Goal: Complete application form: Complete application form

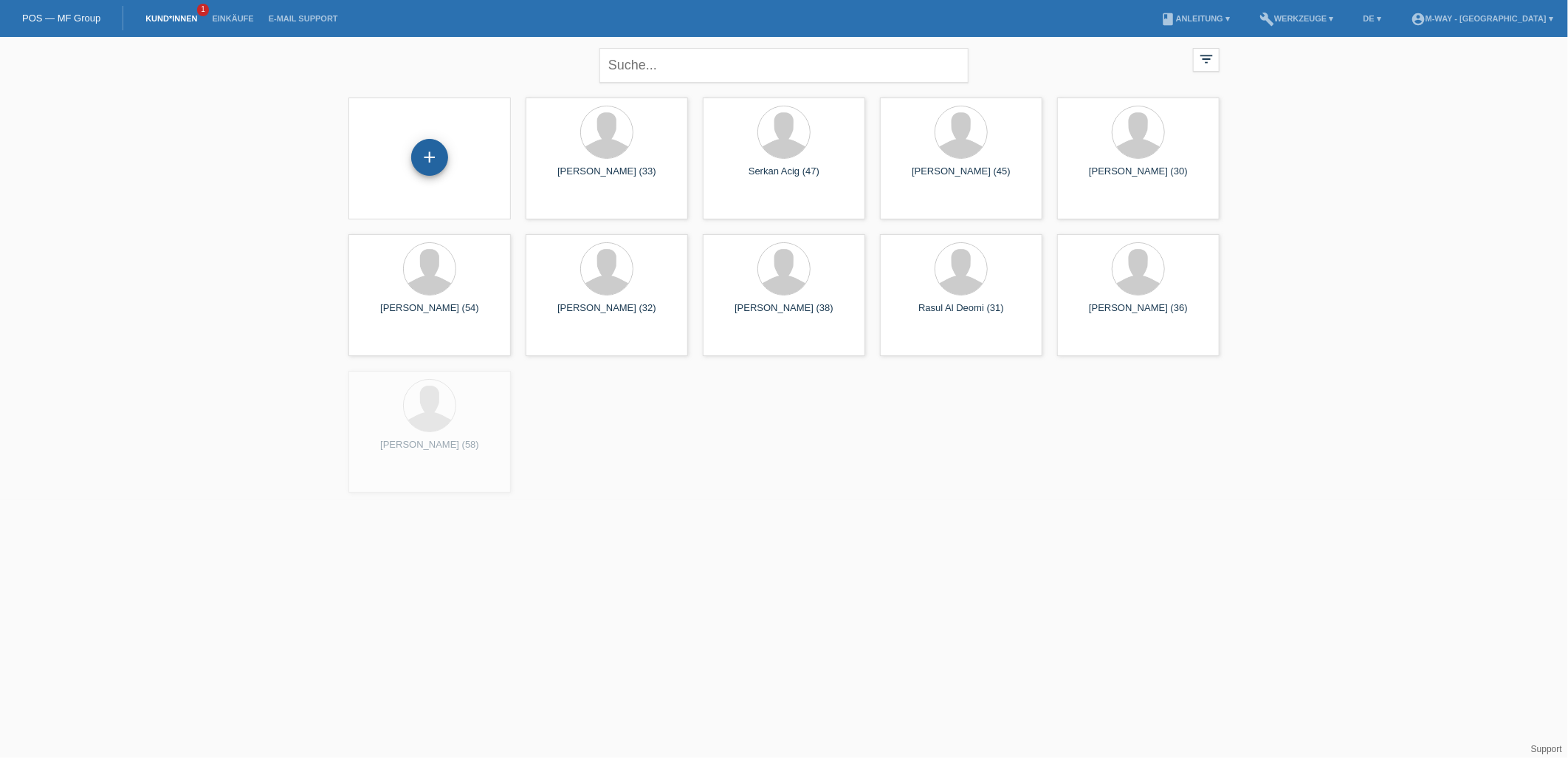
click at [431, 163] on div "+" at bounding box center [430, 157] width 37 height 37
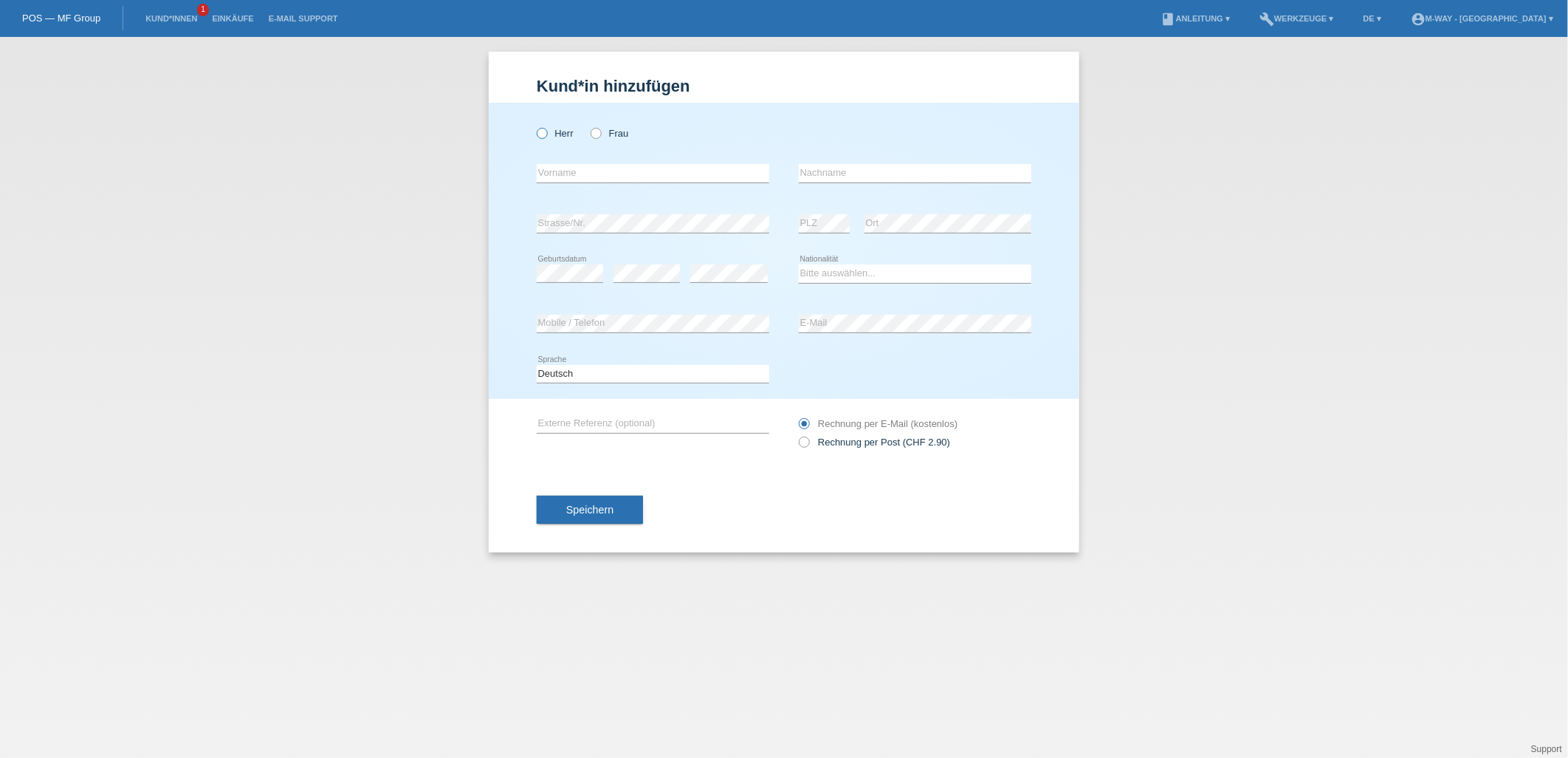
click at [535, 125] on icon at bounding box center [535, 125] width 0 height 0
click at [544, 134] on input "Herr" at bounding box center [542, 133] width 10 height 10
radio input "true"
click at [588, 125] on icon at bounding box center [588, 125] width 0 height 0
click at [595, 135] on input "Frau" at bounding box center [596, 133] width 10 height 10
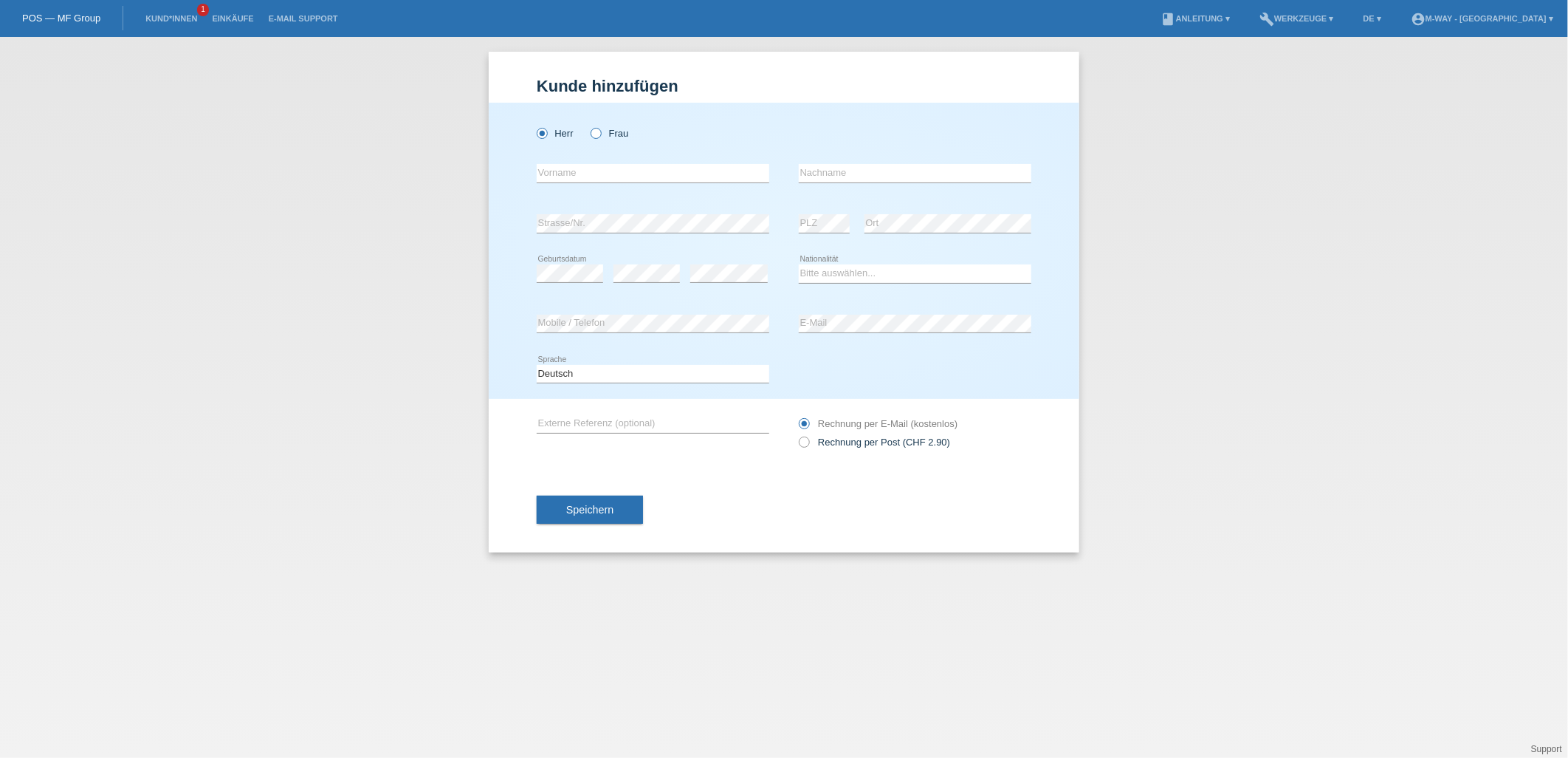
radio input "true"
click at [548, 136] on label "Herr" at bounding box center [555, 133] width 37 height 11
click at [547, 136] on input "Herr" at bounding box center [542, 133] width 10 height 10
radio input "true"
click at [583, 174] on input "text" at bounding box center [653, 173] width 233 height 18
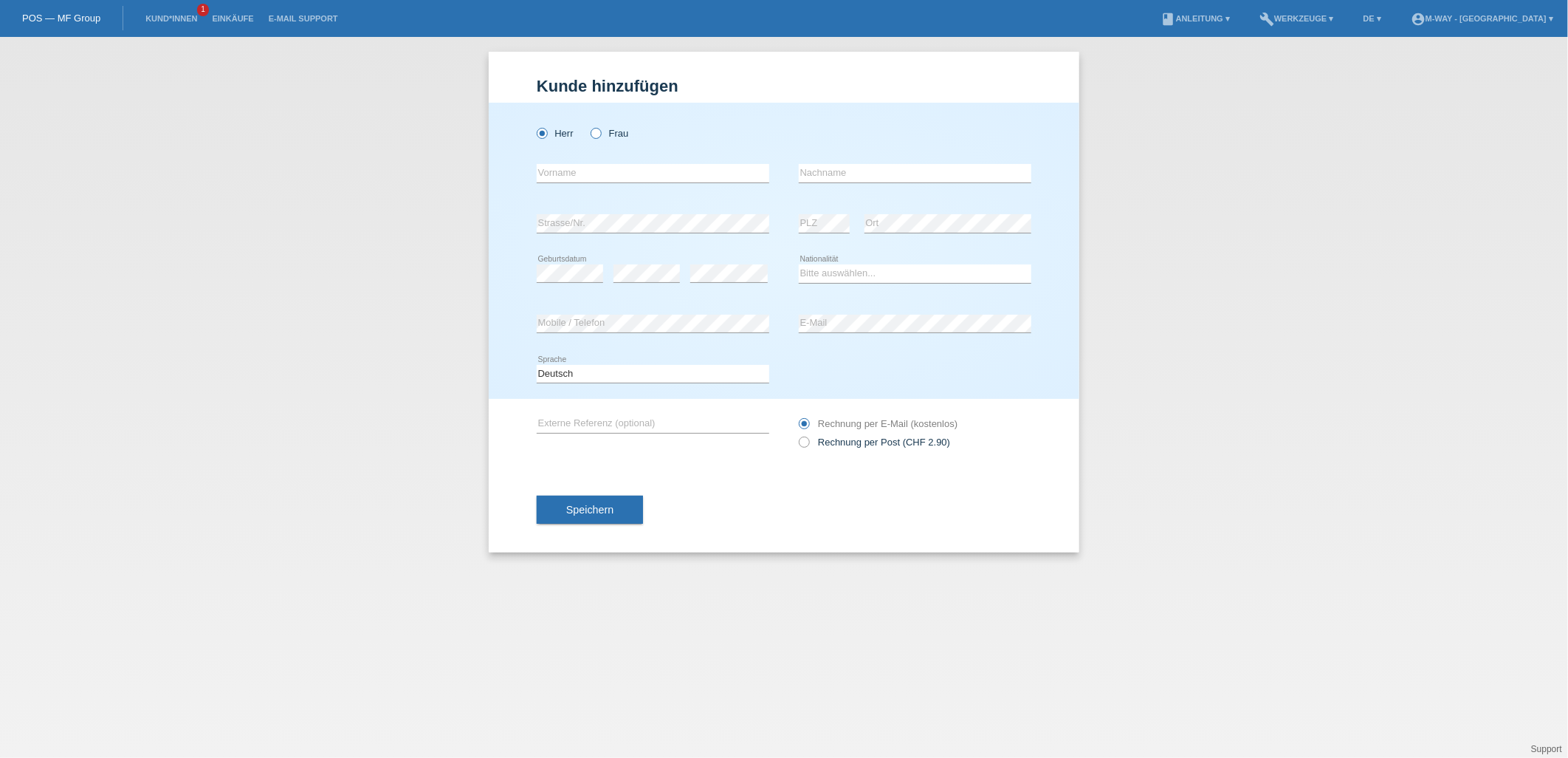
click at [588, 125] on icon at bounding box center [588, 125] width 0 height 0
click at [597, 134] on input "Frau" at bounding box center [596, 133] width 10 height 10
radio input "true"
click at [535, 125] on icon at bounding box center [535, 125] width 0 height 0
click at [543, 134] on input "Herr" at bounding box center [542, 133] width 10 height 10
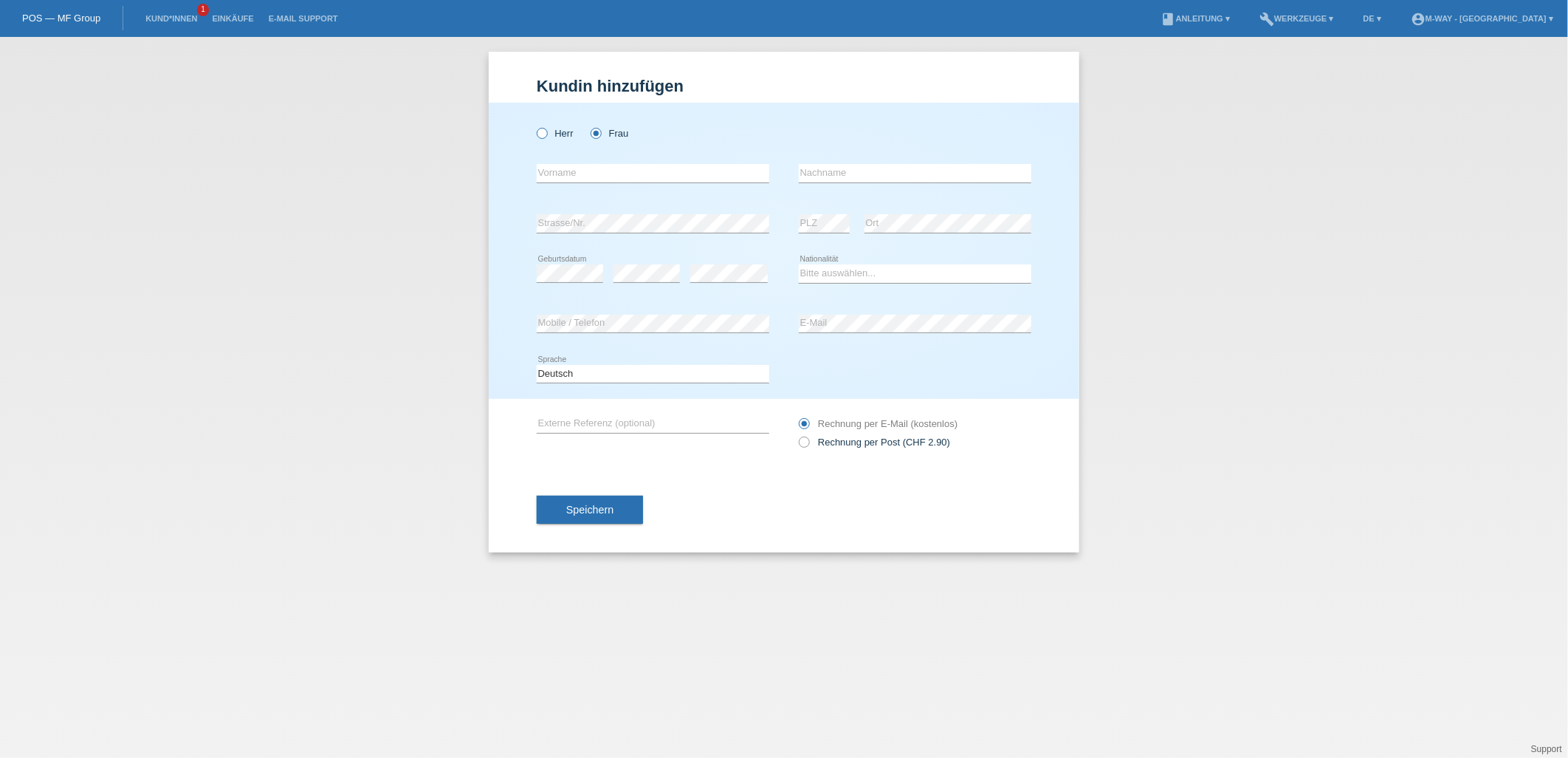
radio input "true"
click at [602, 138] on div "Herr Frau" at bounding box center [653, 134] width 233 height 30
click at [602, 135] on label "Frau" at bounding box center [609, 133] width 38 height 11
click at [600, 135] on input "Frau" at bounding box center [596, 133] width 10 height 10
radio input "true"
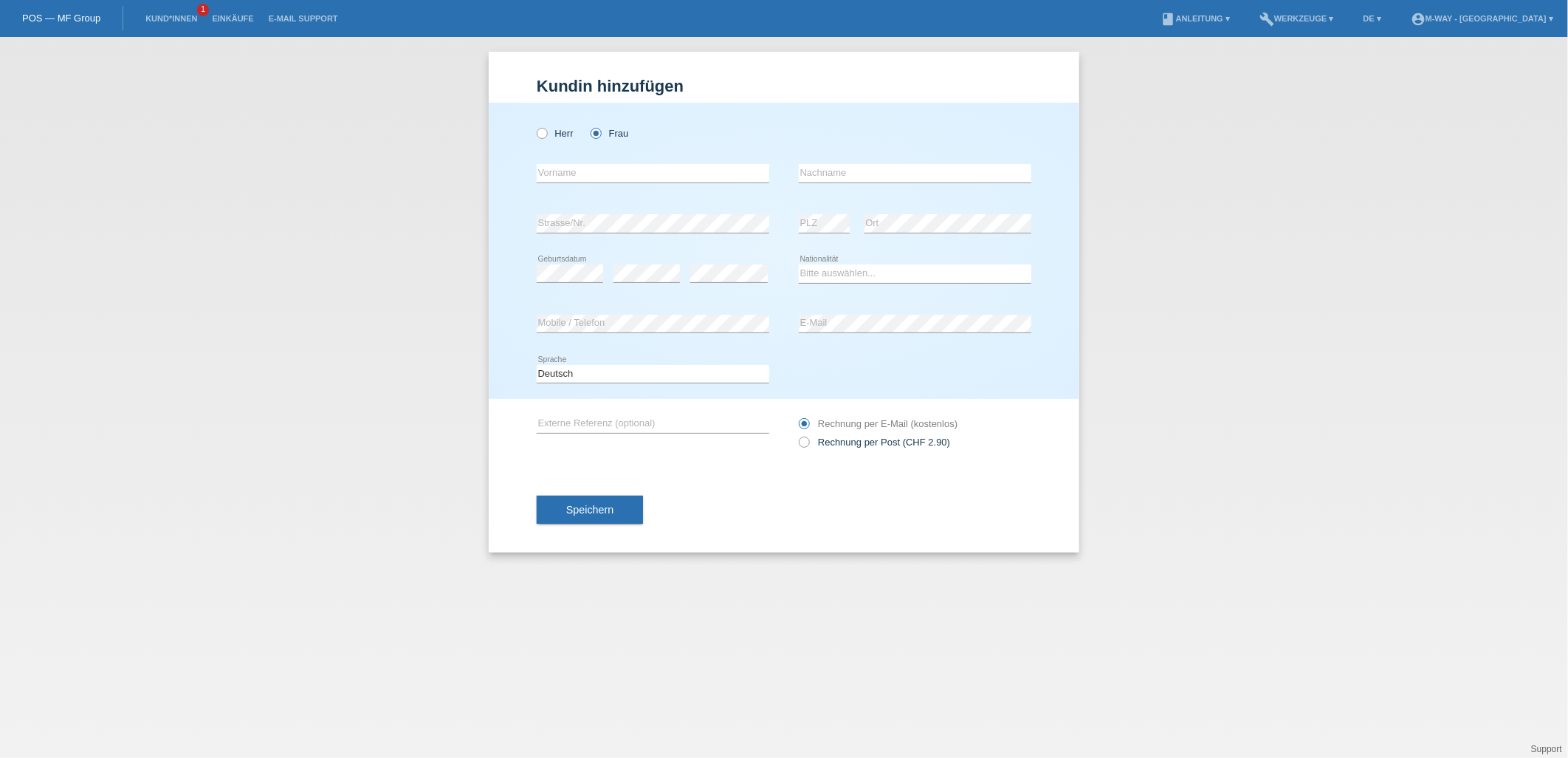
click at [690, 134] on div "Herr Frau" at bounding box center [653, 134] width 233 height 30
click at [659, 145] on div "Herr Frau" at bounding box center [653, 134] width 233 height 30
click at [598, 176] on input "text" at bounding box center [653, 173] width 233 height 18
click at [654, 149] on div "error Vorname" at bounding box center [653, 174] width 233 height 50
click at [643, 164] on input "text" at bounding box center [653, 173] width 233 height 18
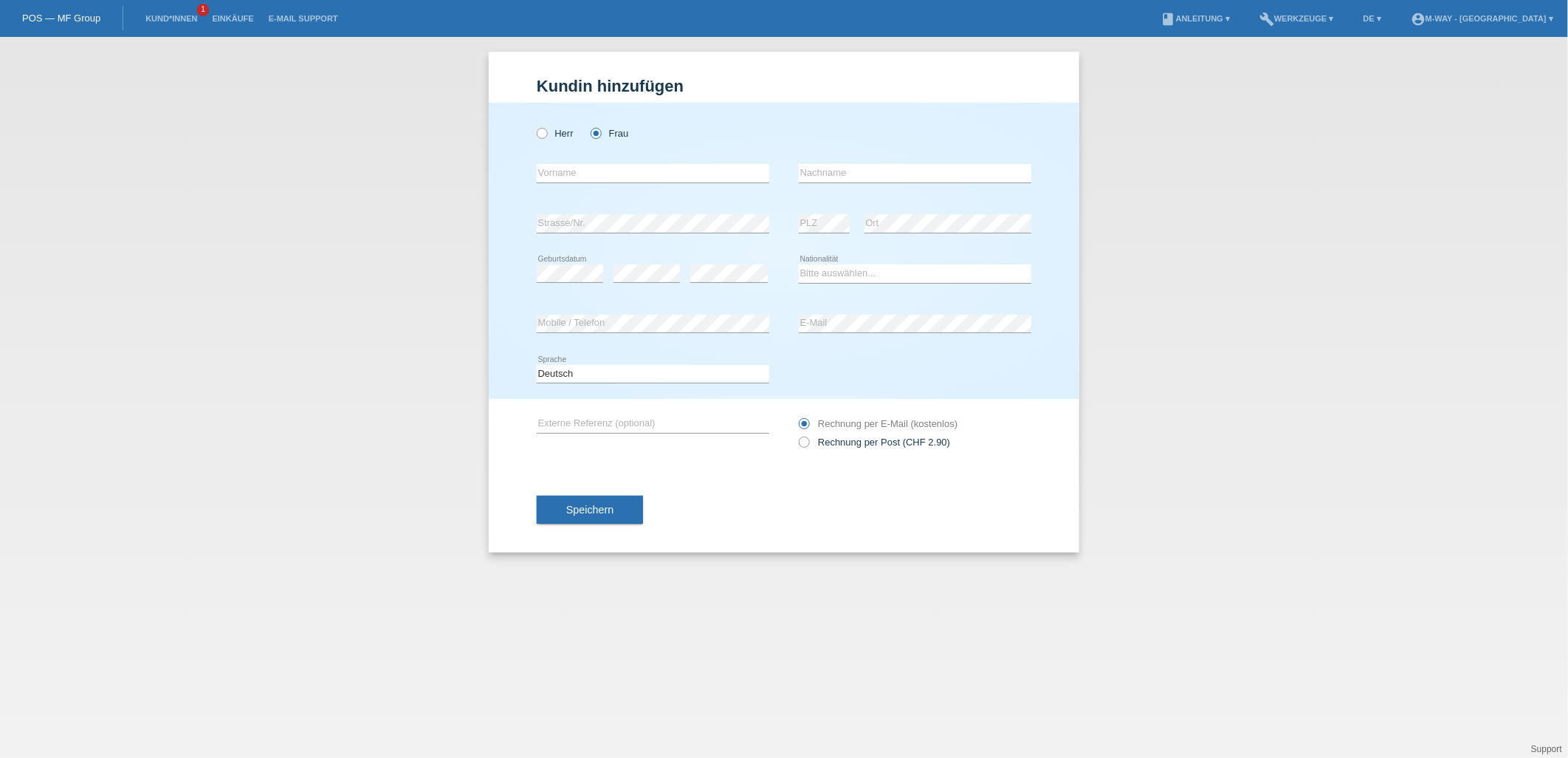
click at [645, 127] on div "Herr Frau" at bounding box center [653, 134] width 233 height 30
click at [617, 167] on input "text" at bounding box center [653, 173] width 233 height 18
type input "Tanya"
click at [809, 177] on input "text" at bounding box center [915, 173] width 233 height 18
type input "BENGE"
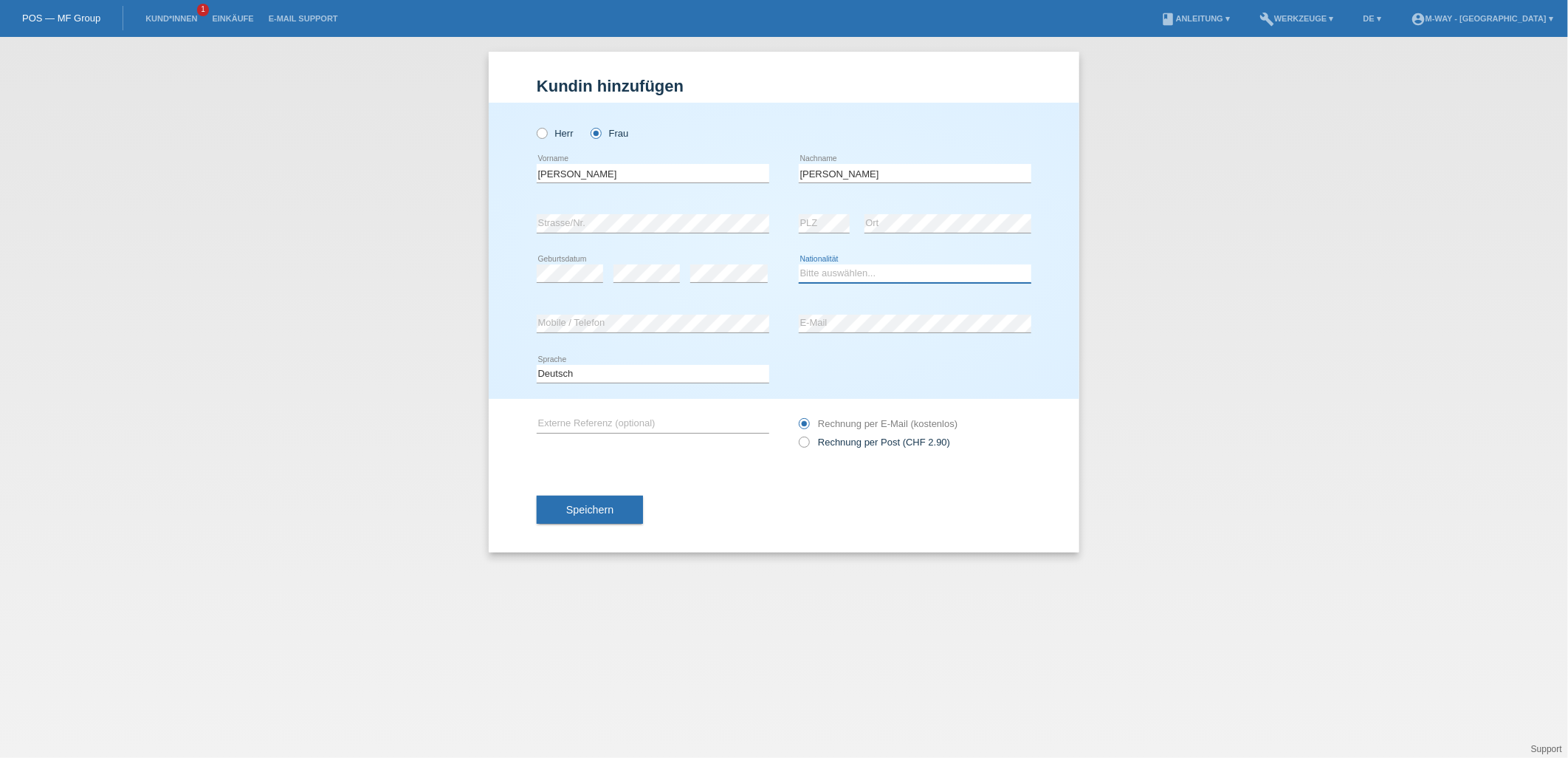
click at [819, 275] on select "Bitte auswählen... Schweiz Deutschland Liechtenstein Österreich ------------ Af…" at bounding box center [915, 273] width 233 height 18
select select "IE"
click at [799, 265] on select "Bitte auswählen... Schweiz Deutschland Liechtenstein Österreich ------------ Af…" at bounding box center [915, 273] width 233 height 18
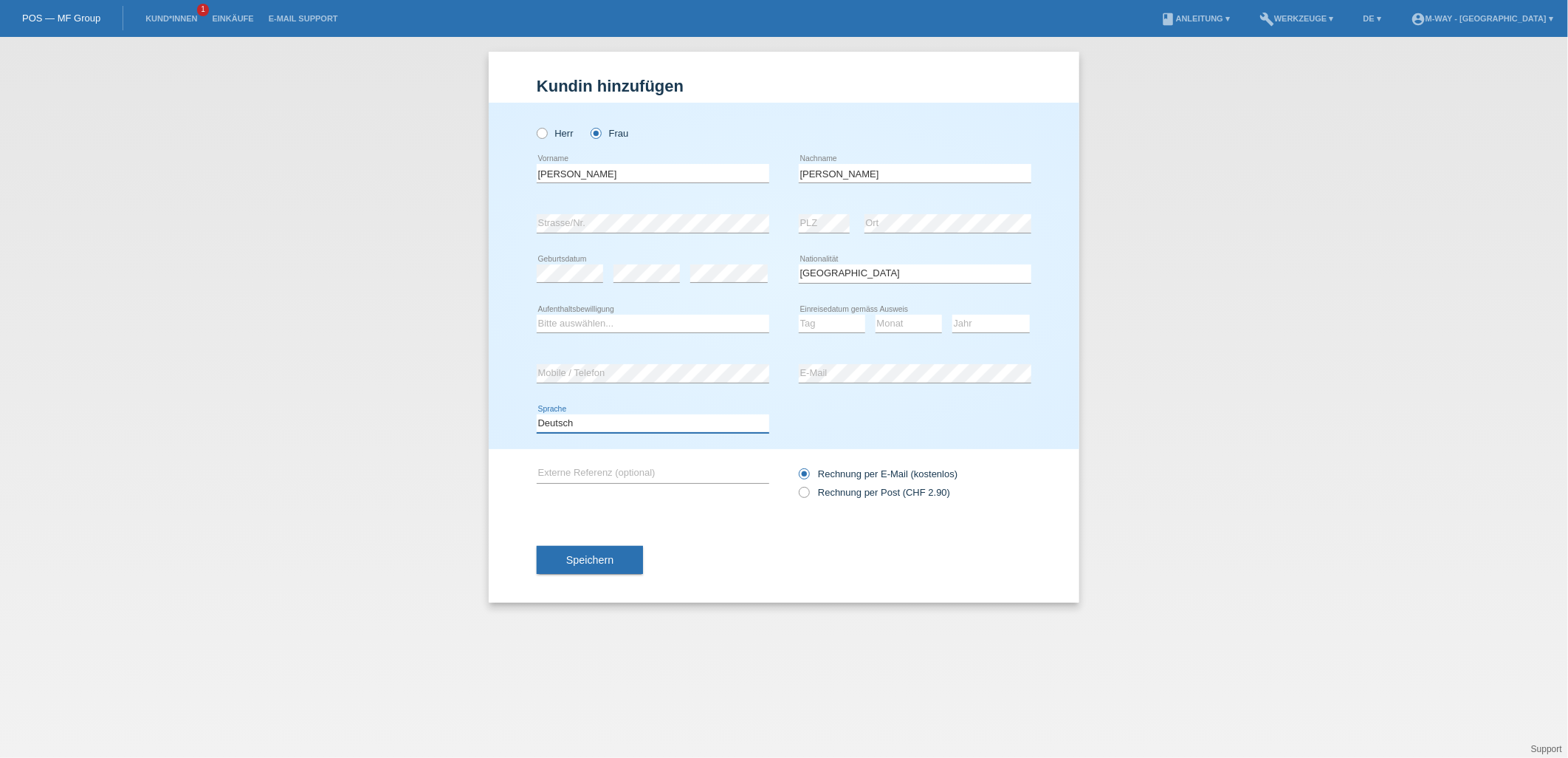
click at [595, 425] on select "Deutsch Français Italiano English" at bounding box center [653, 422] width 233 height 18
select select "en"
click at [537, 414] on select "Deutsch Français Italiano English" at bounding box center [653, 422] width 233 height 18
click at [598, 320] on select "Bitte auswählen... C B B - Flüchtlingsstatus Andere" at bounding box center [653, 323] width 233 height 18
click at [607, 321] on select "Bitte auswählen... C B B - Flüchtlingsstatus Andere" at bounding box center [653, 323] width 233 height 18
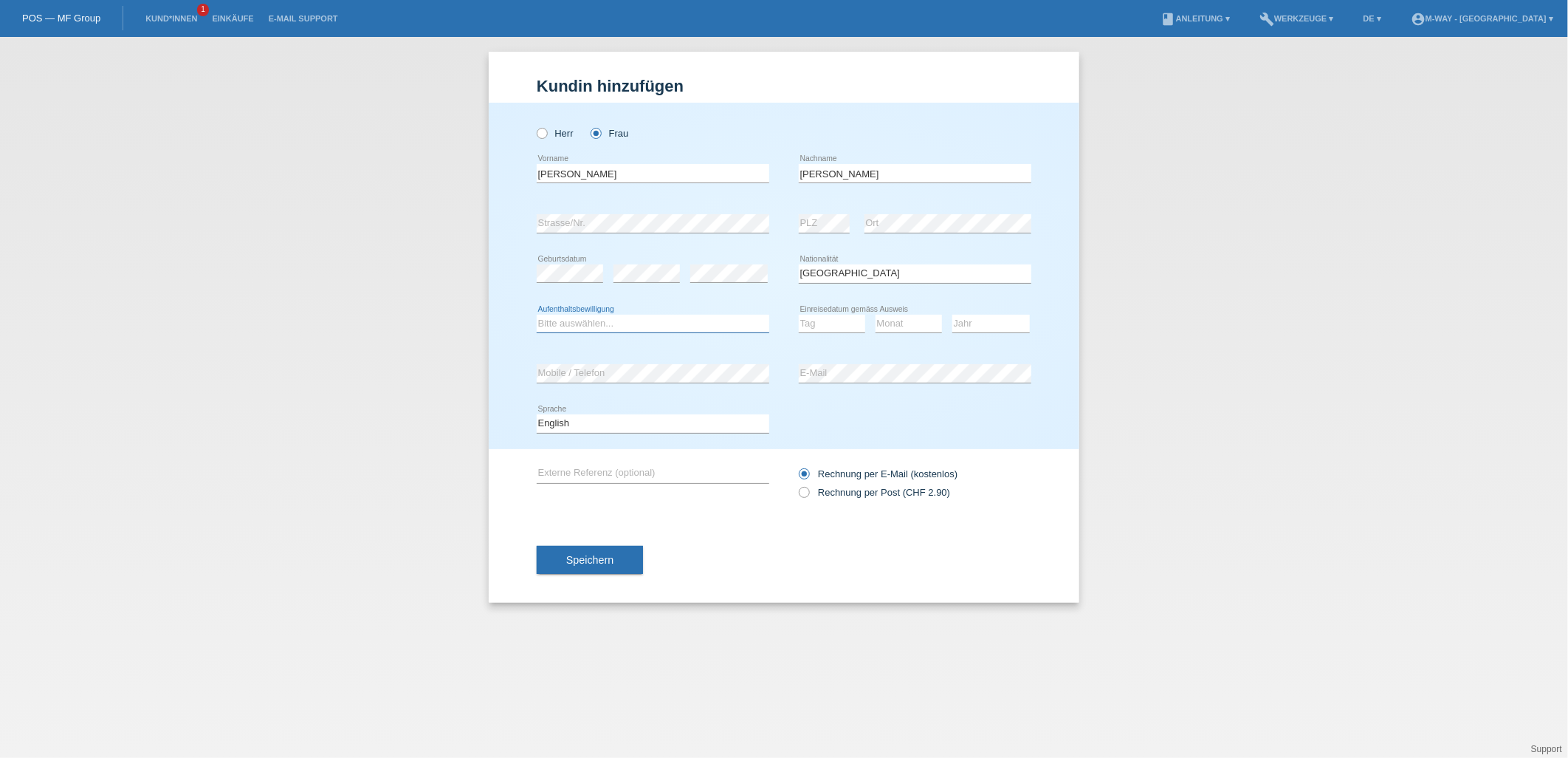
click at [607, 321] on select "Bitte auswählen... C B B - Flüchtlingsstatus Andere" at bounding box center [653, 323] width 233 height 18
select select "B"
click at [537, 315] on select "Bitte auswählen... C B B - Flüchtlingsstatus Andere" at bounding box center [653, 323] width 233 height 18
click at [820, 325] on select "Tag 01 02 03 04 05 06 07 08 09 10 11" at bounding box center [832, 323] width 67 height 18
click at [832, 320] on select "Tag 01 02 03 04 05 06 07 08 09 10 11" at bounding box center [832, 323] width 67 height 18
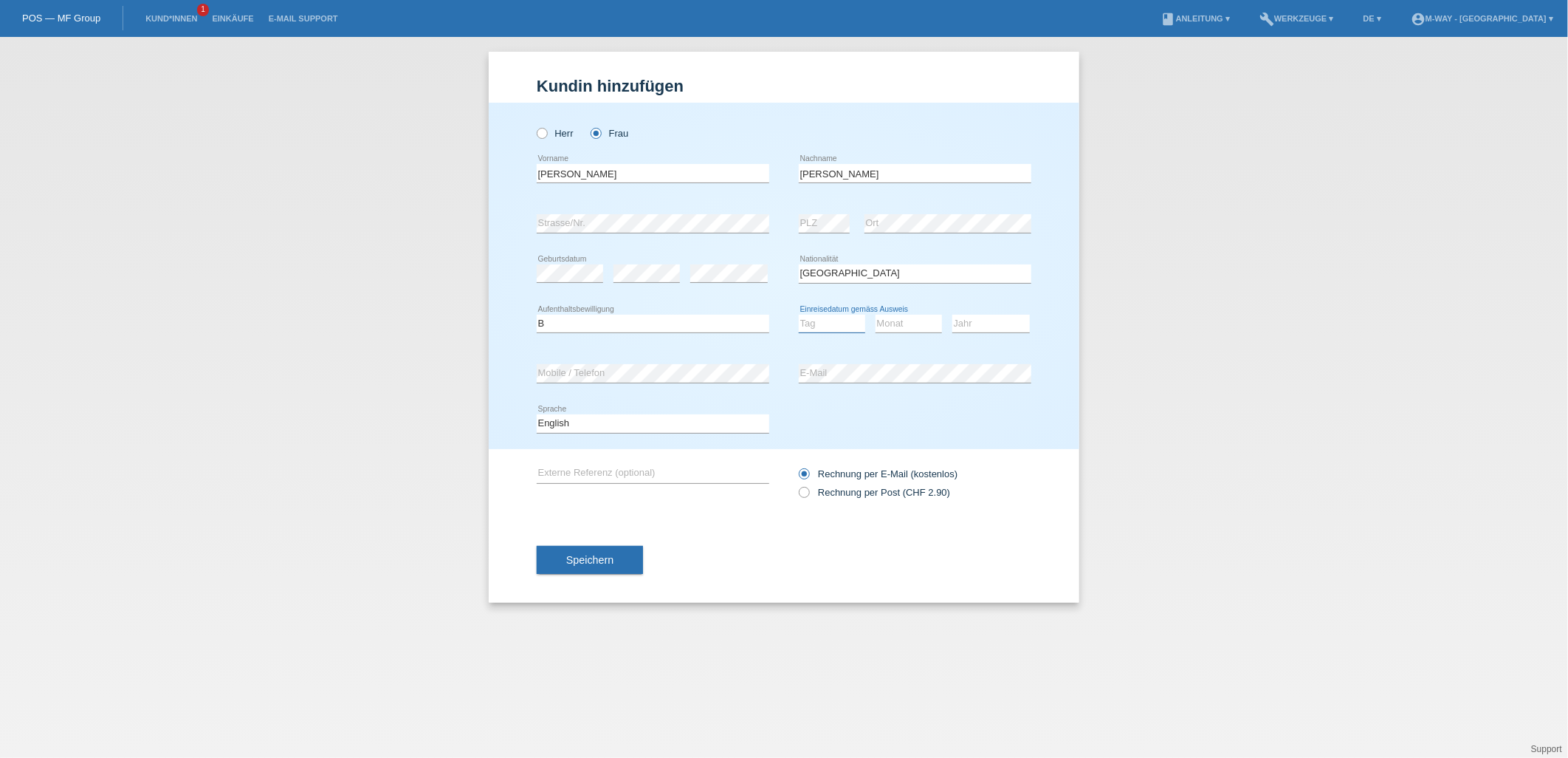
click at [845, 325] on select "Tag 01 02 03 04 05 06 07 08 09 10 11" at bounding box center [832, 323] width 67 height 18
select select "01"
click at [799, 315] on select "Tag 01 02 03 04 05 06 07 08 09 10 11" at bounding box center [832, 323] width 67 height 18
click at [890, 316] on select "Monat 01 02 03 04 05 06 07 08 09 10 11" at bounding box center [909, 323] width 67 height 18
select select "03"
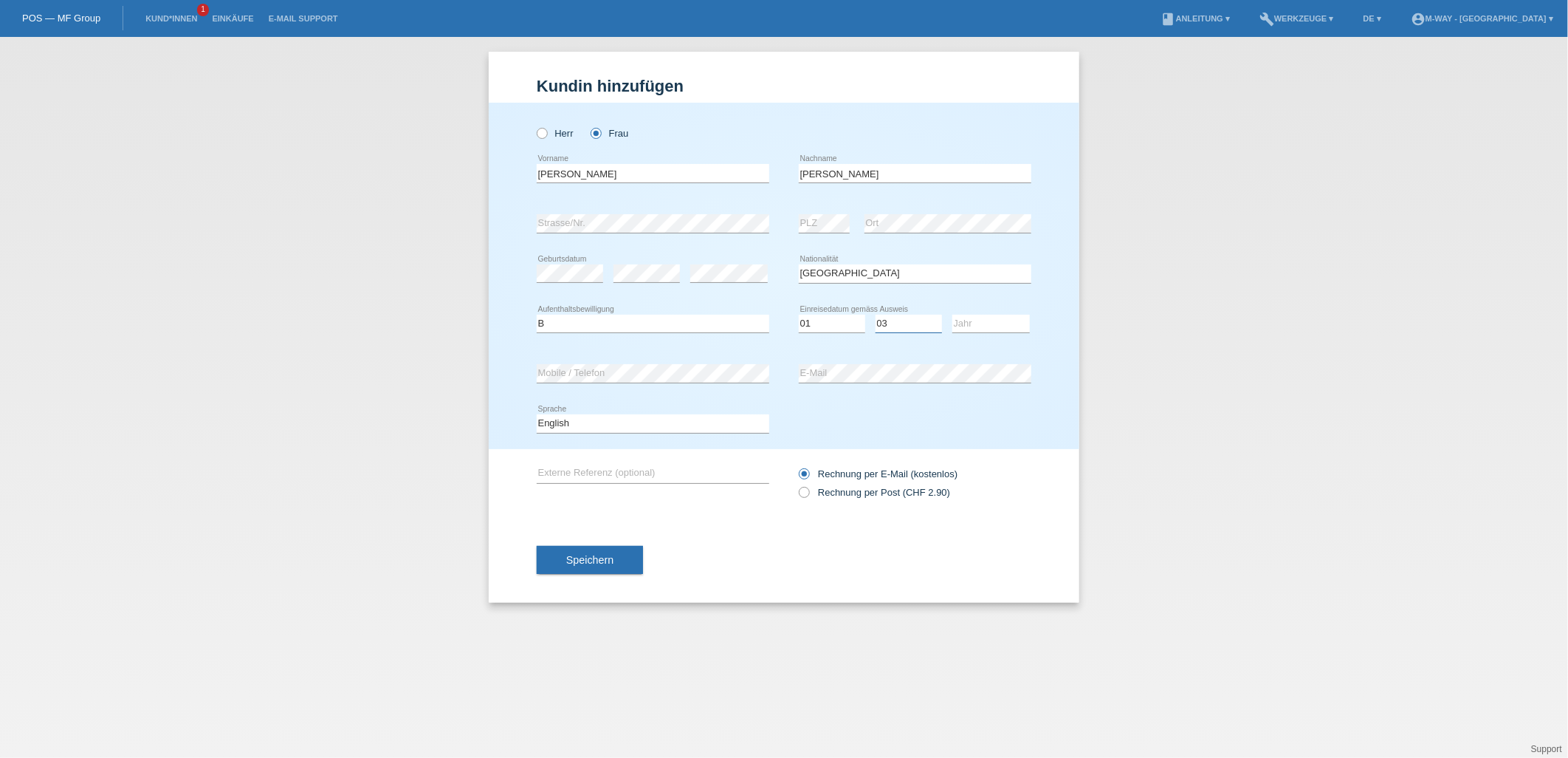
click at [875, 315] on select "Monat 01 02 03 04 05 06 07 08 09 10 11" at bounding box center [909, 323] width 67 height 18
click at [983, 316] on select "Jahr 2025 2024 2023 2022 2021 2020 2019 2018 2017 2016 2015 2014 2013 2012 2011…" at bounding box center [991, 323] width 78 height 18
select select "2025"
click at [952, 315] on select "Jahr 2025 2024 2023 2022 2021 2020 2019 2018 2017 2016 2015 2014 2013 2012 2011…" at bounding box center [991, 323] width 78 height 18
click at [847, 316] on select "Tag 01 02 03 04 05 06 07 08 09 10 11" at bounding box center [832, 323] width 67 height 18
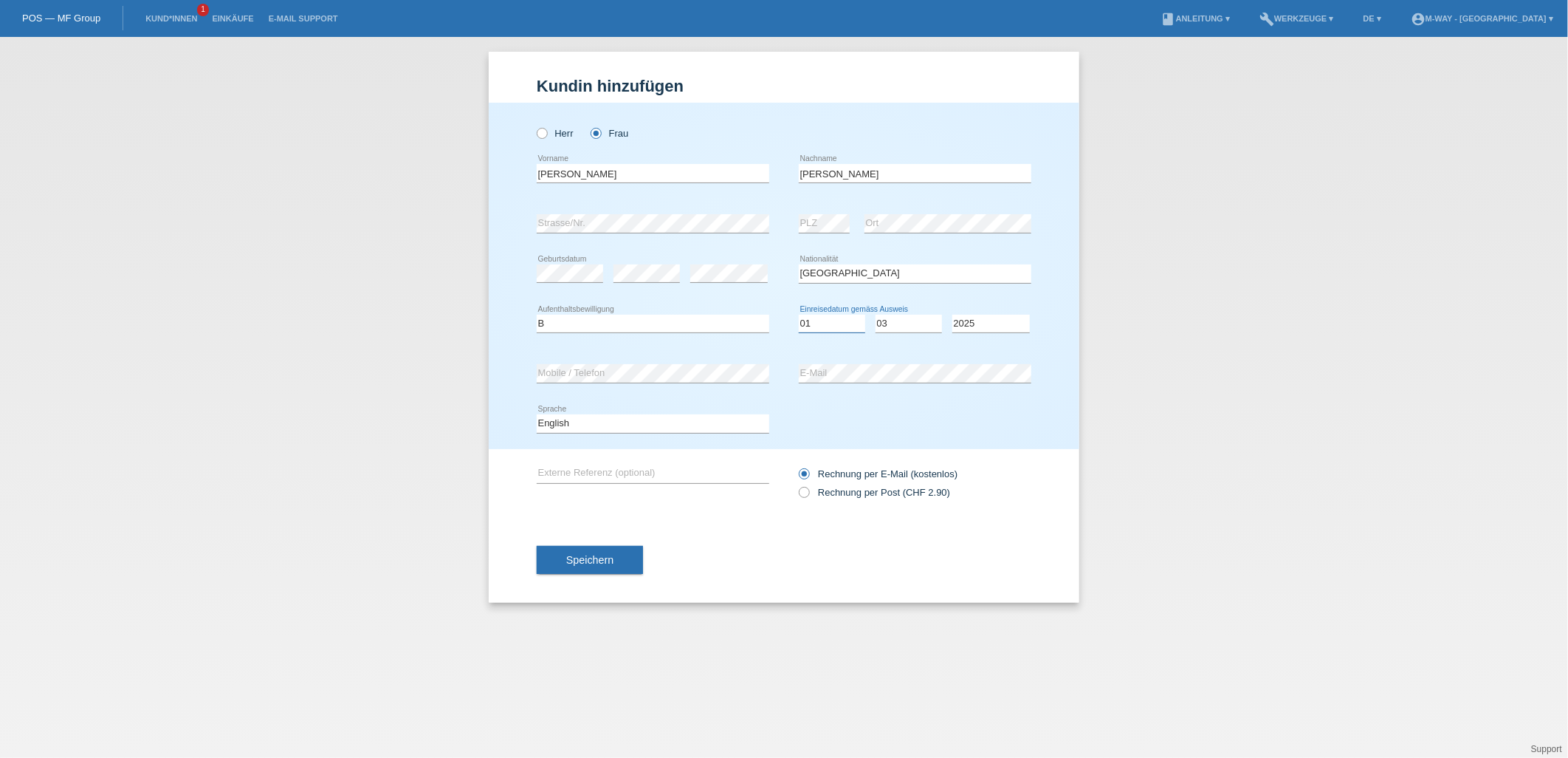
select select "07"
click at [799, 315] on select "Tag 01 02 03 04 05 06 07 08 09 10 11" at bounding box center [832, 323] width 67 height 18
click at [909, 317] on select "Monat 01 02 03 04 05 06 07 08 09 10 11" at bounding box center [909, 323] width 67 height 18
select select "02"
click at [875, 315] on select "Monat 01 02 03 04 05 06 07 08 09 10 11" at bounding box center [909, 323] width 67 height 18
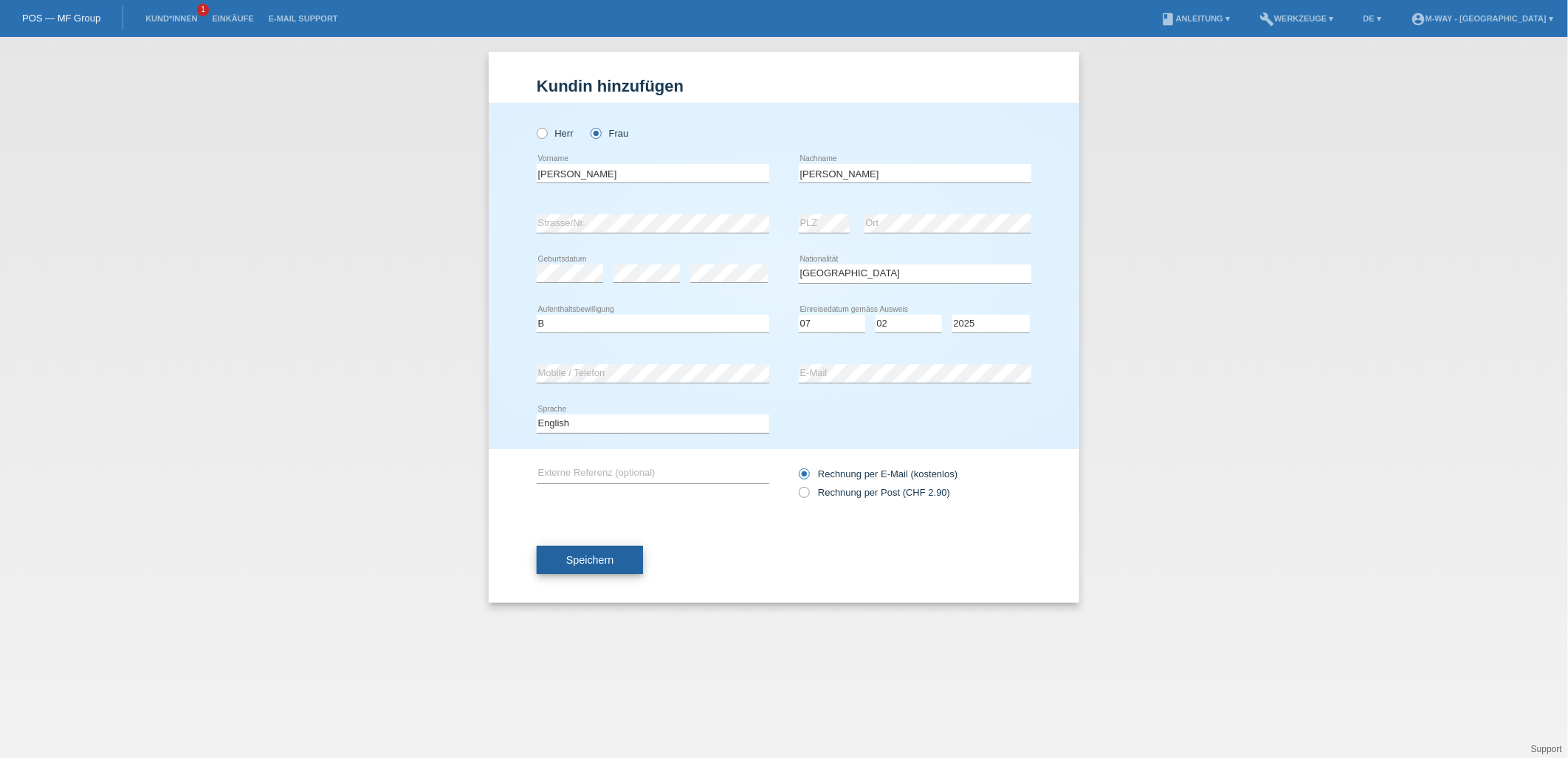
click at [609, 569] on button "Speichern" at bounding box center [589, 560] width 106 height 28
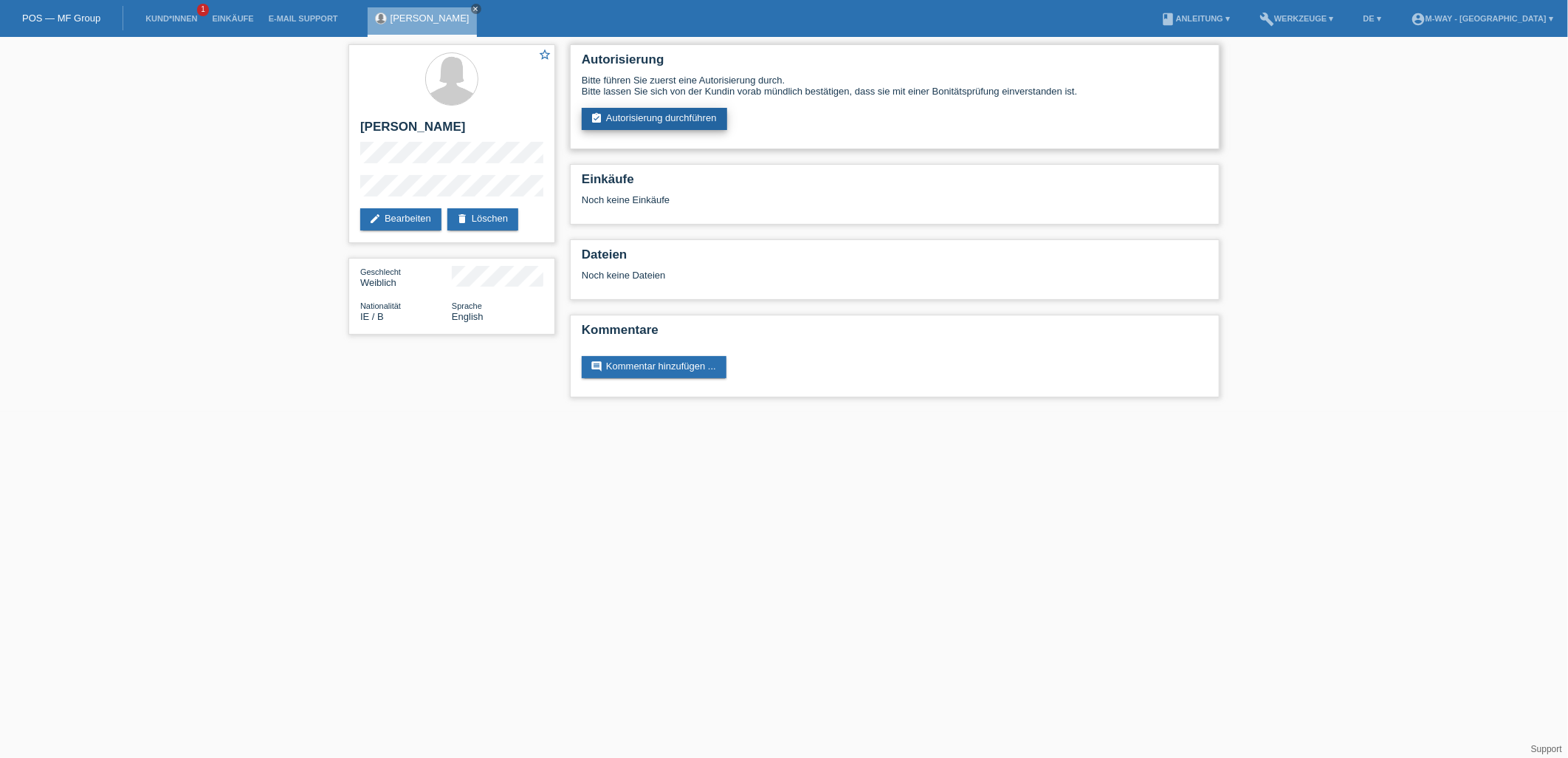
click at [677, 123] on link "assignment_turned_in Autorisierung durchführen" at bounding box center [654, 119] width 145 height 23
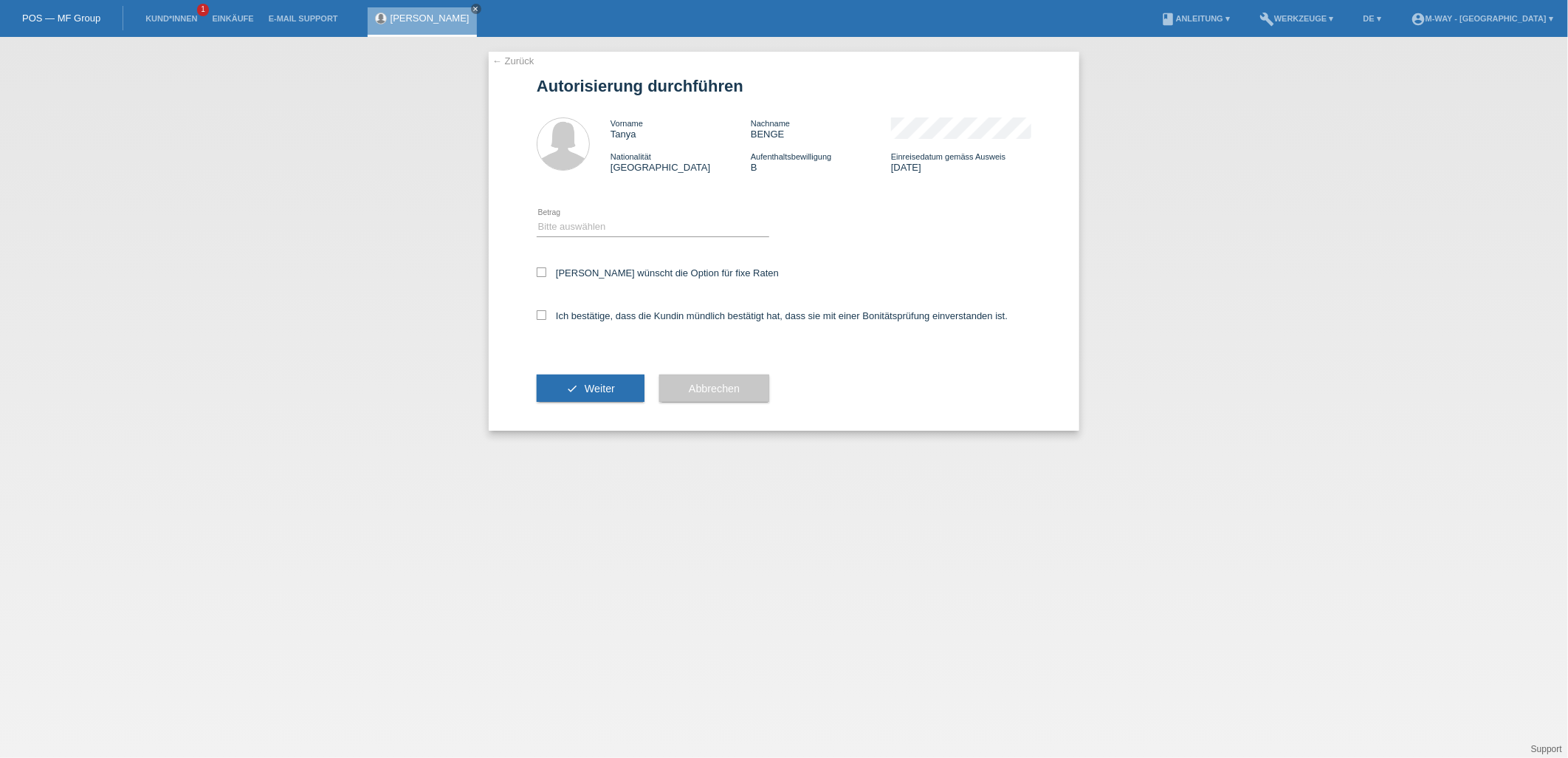
click at [641, 249] on div "Bitte auswählen CHF 1.00 - CHF 499.00 CHF 500.00 - CHF 1'999.00 CHF 2'000.00 - …" at bounding box center [653, 227] width 233 height 50
click at [651, 216] on div "Bitte auswählen CHF 1.00 - CHF 499.00 CHF 500.00 - CHF 1'999.00 CHF 2'000.00 - …" at bounding box center [653, 227] width 233 height 50
click at [648, 226] on select "Bitte auswählen CHF 1.00 - CHF 499.00 CHF 500.00 - CHF 1'999.00 CHF 2'000.00 - …" at bounding box center [653, 226] width 233 height 18
select select "3"
click at [537, 218] on select "Bitte auswählen CHF 1.00 - CHF 499.00 CHF 500.00 - CHF 1'999.00 CHF 2'000.00 - …" at bounding box center [653, 226] width 233 height 18
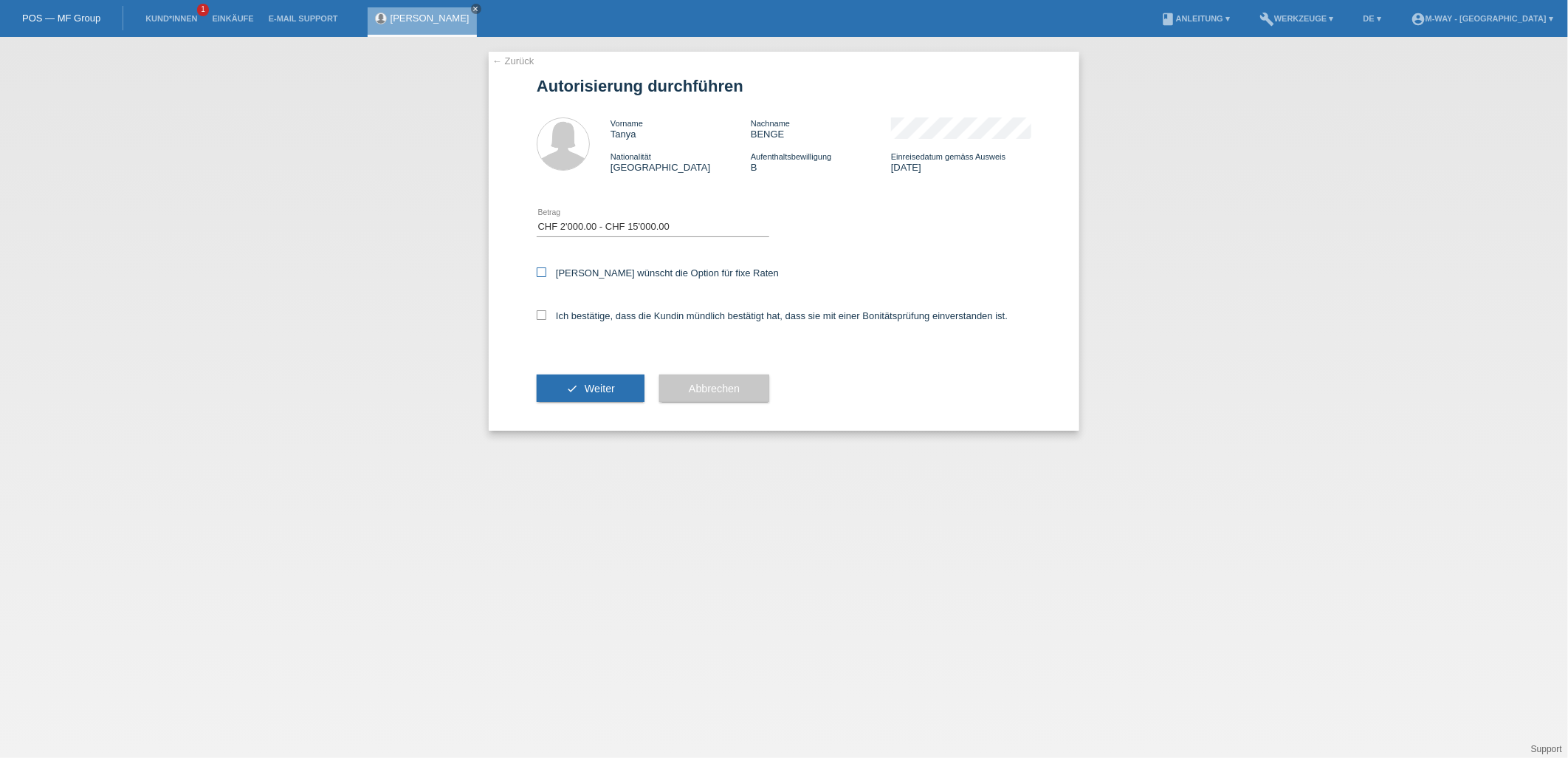
click at [552, 275] on label "Kundin wünscht die Option für fixe Raten" at bounding box center [658, 272] width 242 height 11
click at [547, 275] on input "Kundin wünscht die Option für fixe Raten" at bounding box center [542, 272] width 10 height 10
checkbox input "true"
click at [541, 313] on icon at bounding box center [542, 316] width 10 height 10
click at [541, 313] on input "Ich bestätige, dass die Kundin mündlich bestätigt hat, dass sie mit einer Bonit…" at bounding box center [542, 316] width 10 height 10
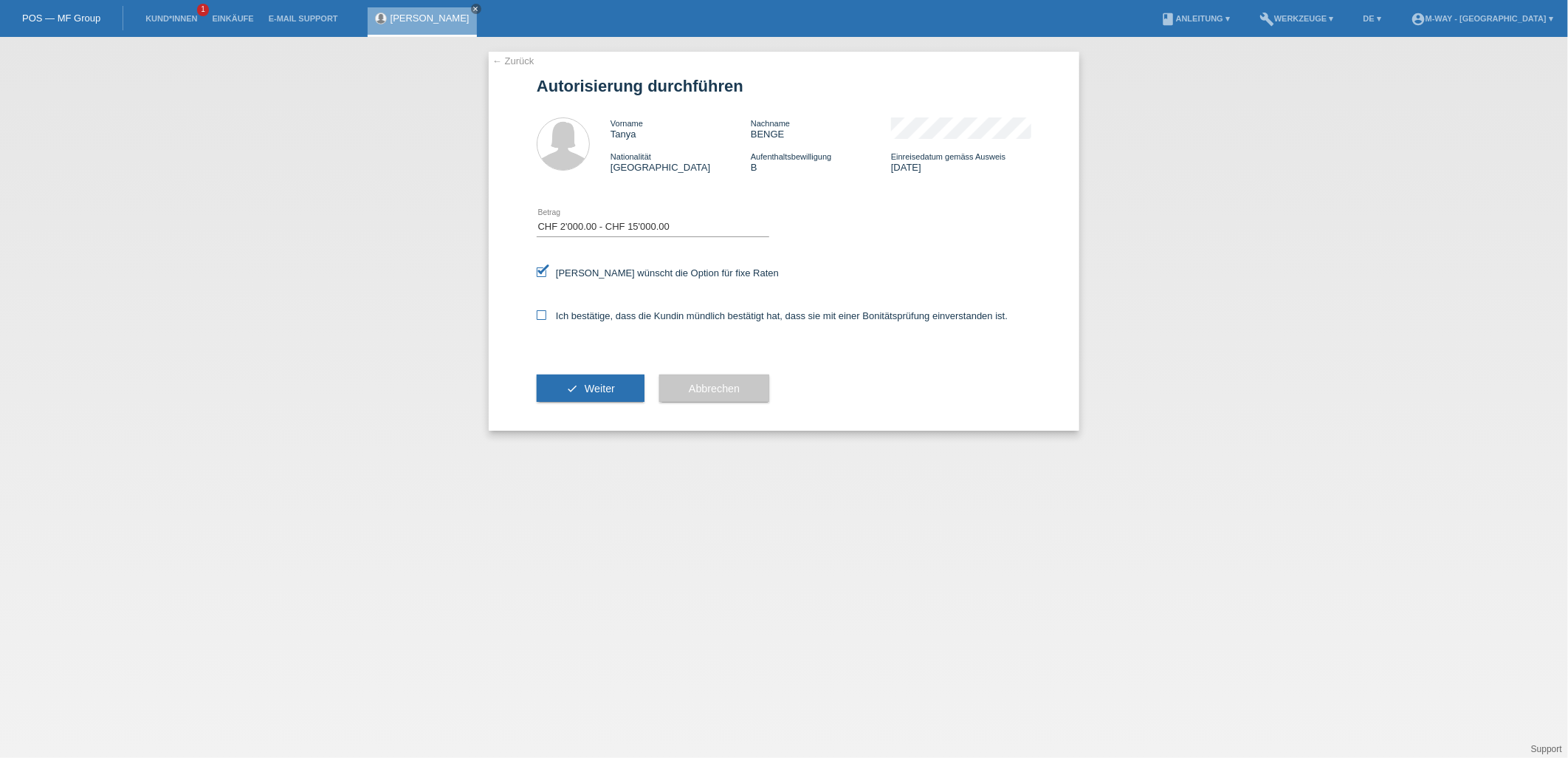
checkbox input "true"
click at [594, 390] on span "Weiter" at bounding box center [600, 388] width 30 height 12
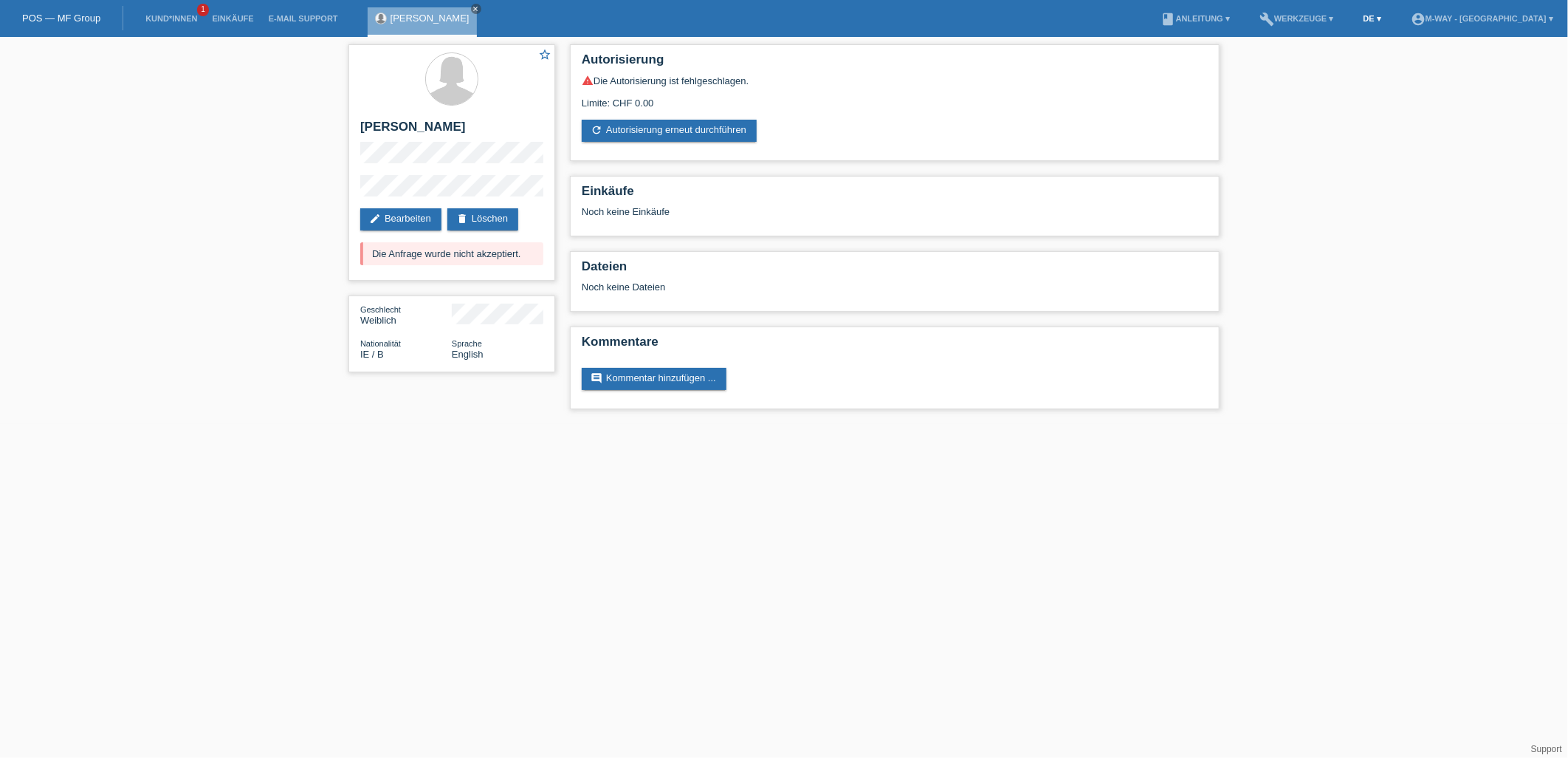
click at [1389, 18] on link "DE ▾" at bounding box center [1372, 18] width 33 height 9
click at [1360, 93] on span "English" at bounding box center [1360, 98] width 36 height 18
